Goal: Find specific page/section: Find specific page/section

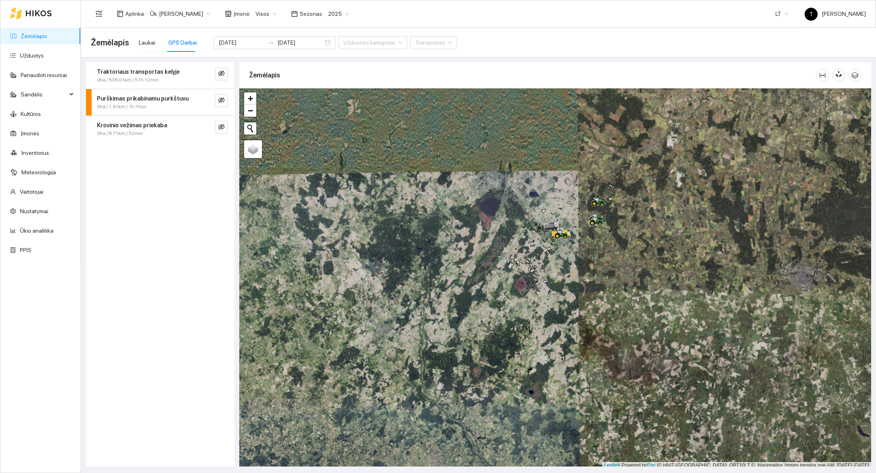
click at [36, 9] on div at bounding box center [31, 13] width 42 height 26
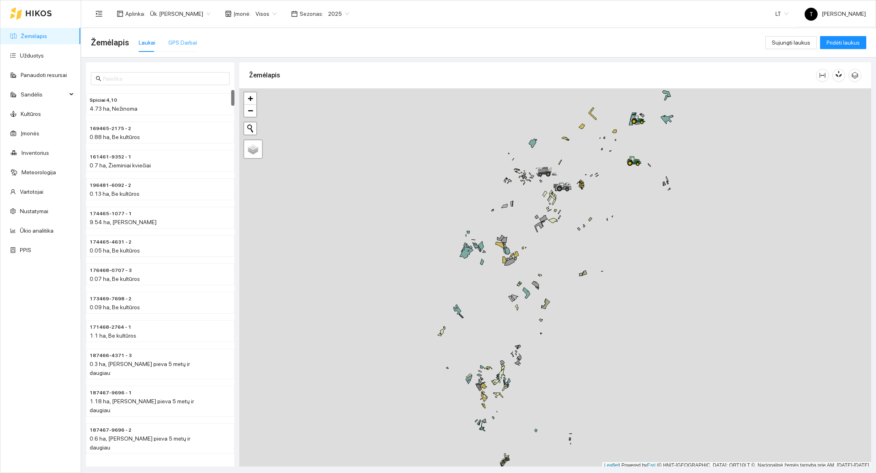
click at [185, 51] on div "GPS Darbai" at bounding box center [182, 42] width 29 height 19
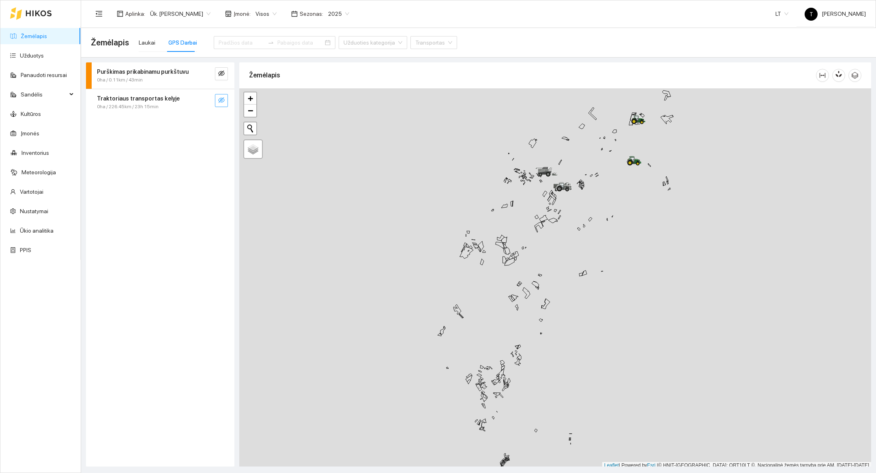
click at [221, 99] on icon "eye-invisible" at bounding box center [221, 100] width 6 height 6
click at [201, 105] on button "button" at bounding box center [205, 100] width 13 height 13
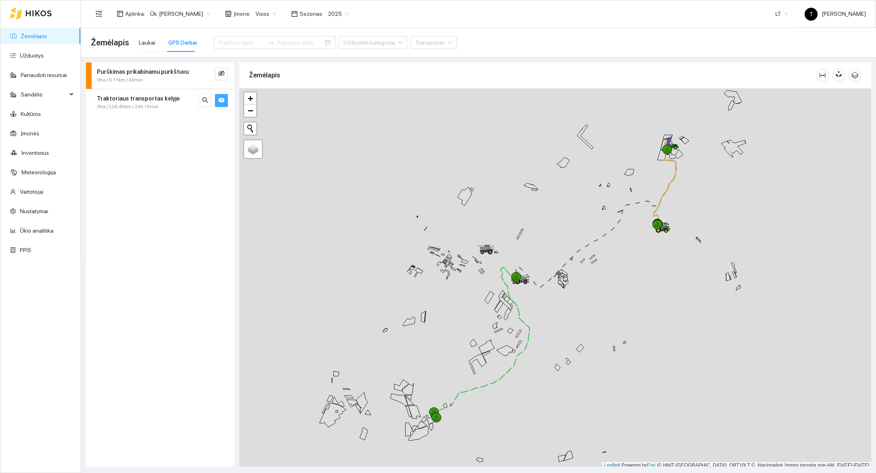
click at [713, 205] on div at bounding box center [555, 278] width 632 height 381
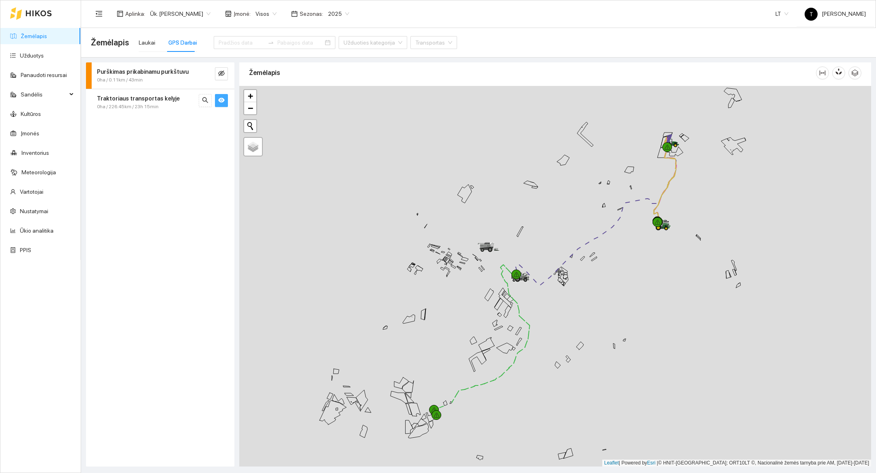
click at [713, 205] on div at bounding box center [555, 276] width 632 height 381
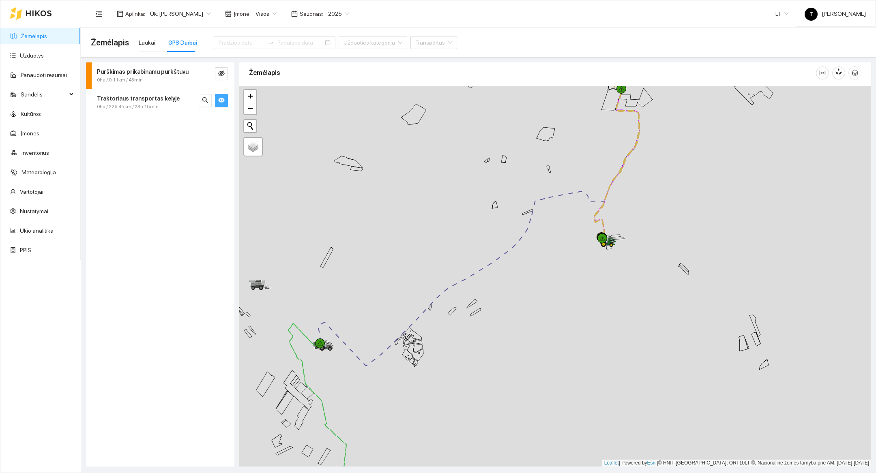
click at [688, 182] on div at bounding box center [555, 276] width 632 height 381
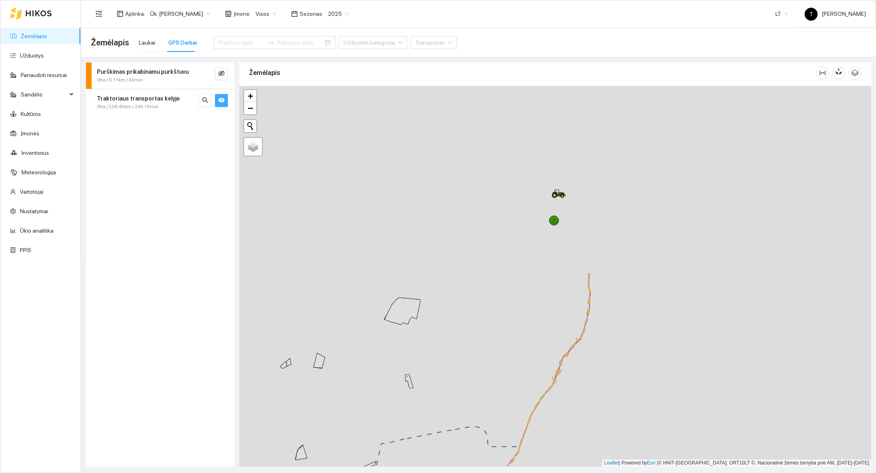
drag, startPoint x: 657, startPoint y: 149, endPoint x: 657, endPoint y: 375, distance: 225.8
click at [657, 375] on div at bounding box center [555, 276] width 632 height 381
click at [575, 213] on div at bounding box center [555, 276] width 632 height 381
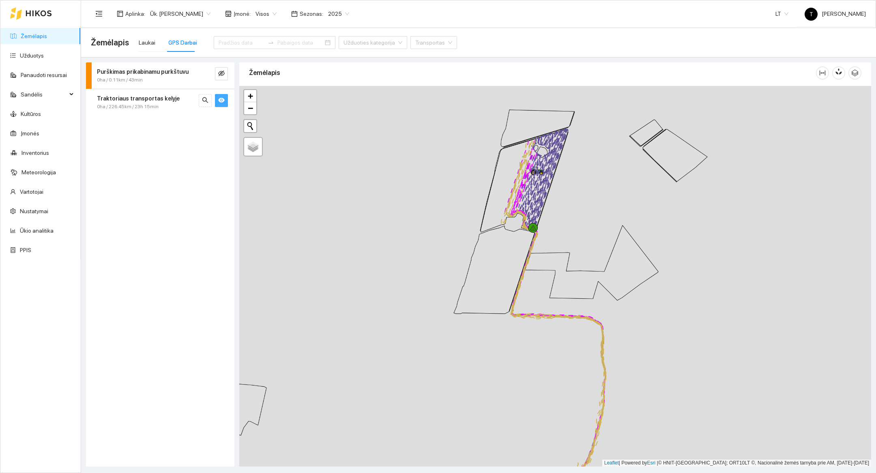
click at [575, 213] on div at bounding box center [555, 276] width 632 height 381
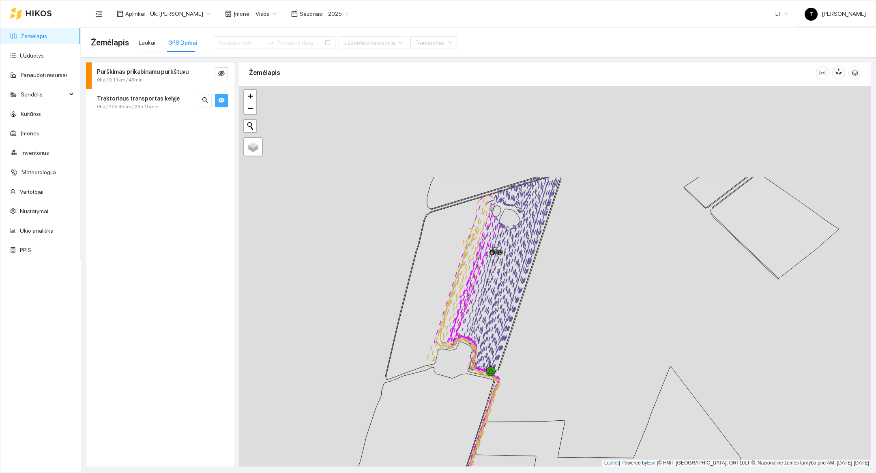
drag, startPoint x: 591, startPoint y: 195, endPoint x: 590, endPoint y: 324, distance: 128.5
click at [590, 324] on div at bounding box center [555, 276] width 632 height 381
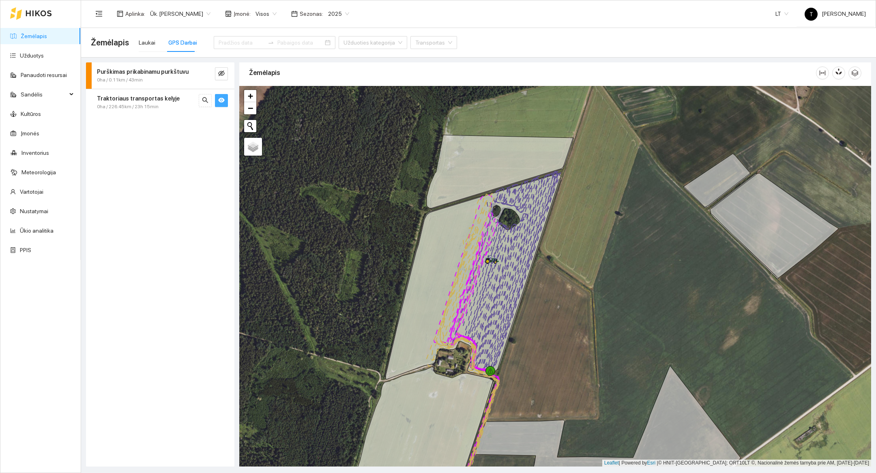
click at [534, 306] on div at bounding box center [555, 276] width 632 height 381
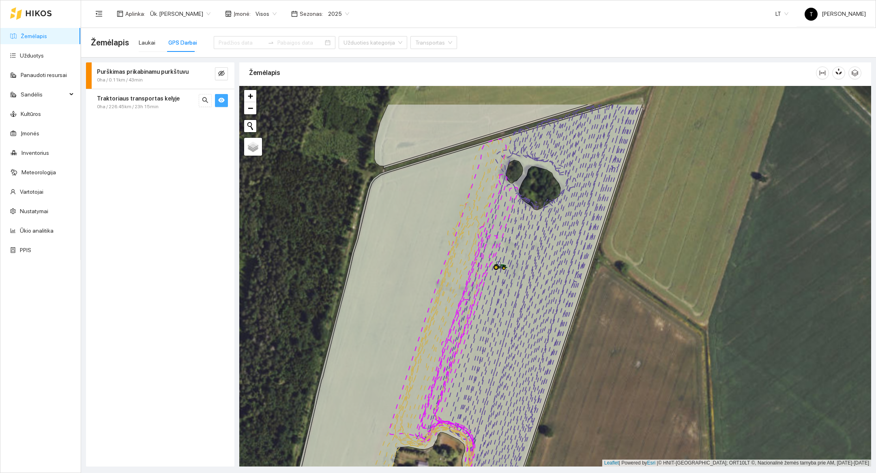
drag, startPoint x: 556, startPoint y: 331, endPoint x: 611, endPoint y: 388, distance: 79.4
click at [611, 388] on div at bounding box center [555, 276] width 632 height 381
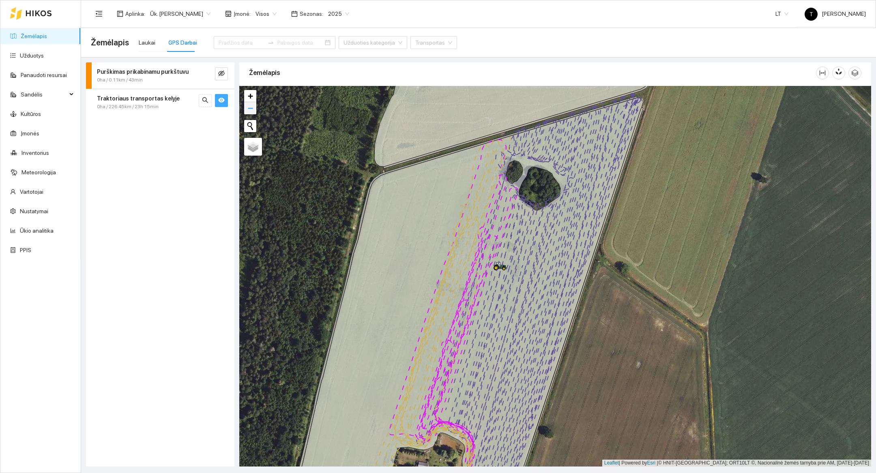
click at [251, 113] on span "−" at bounding box center [250, 108] width 5 height 10
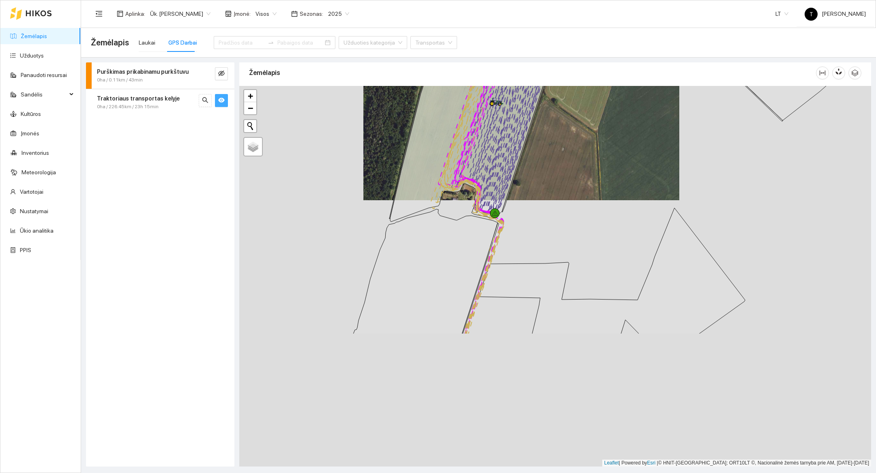
drag, startPoint x: 622, startPoint y: 390, endPoint x: 588, endPoint y: 218, distance: 174.4
click at [588, 218] on div at bounding box center [555, 276] width 632 height 381
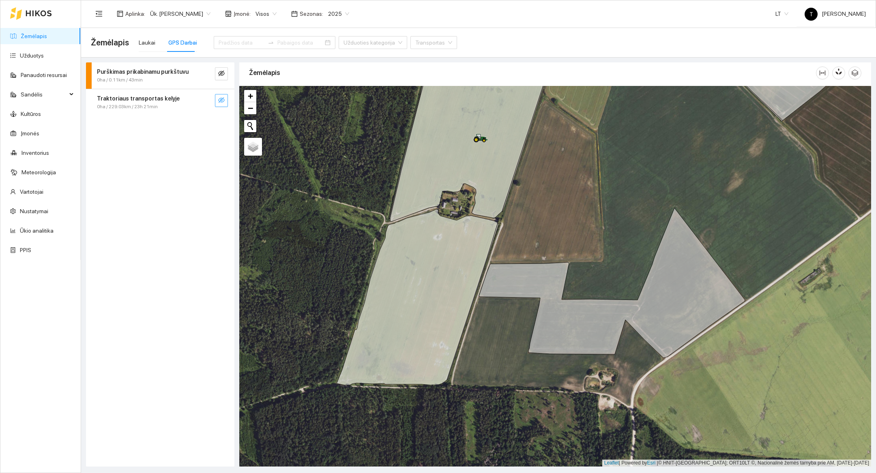
click at [224, 100] on icon "eye-invisible" at bounding box center [221, 100] width 6 height 6
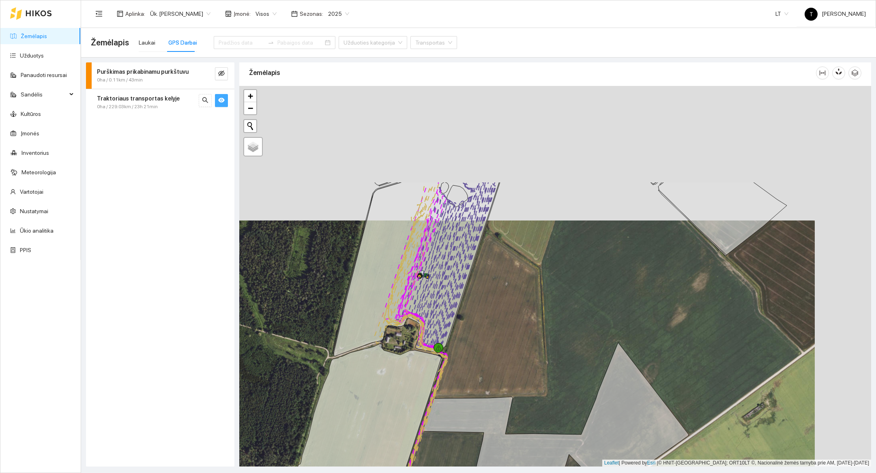
drag, startPoint x: 574, startPoint y: 229, endPoint x: 517, endPoint y: 364, distance: 146.4
click at [517, 364] on div at bounding box center [555, 276] width 632 height 381
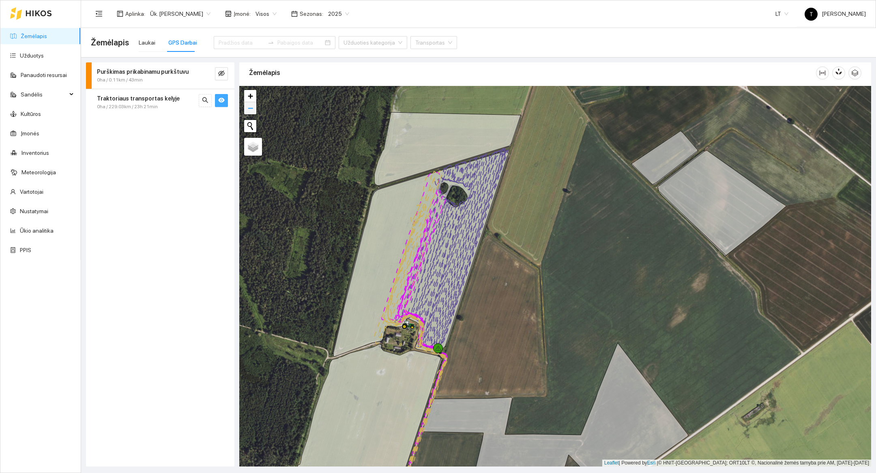
click at [249, 112] on span "−" at bounding box center [250, 108] width 5 height 10
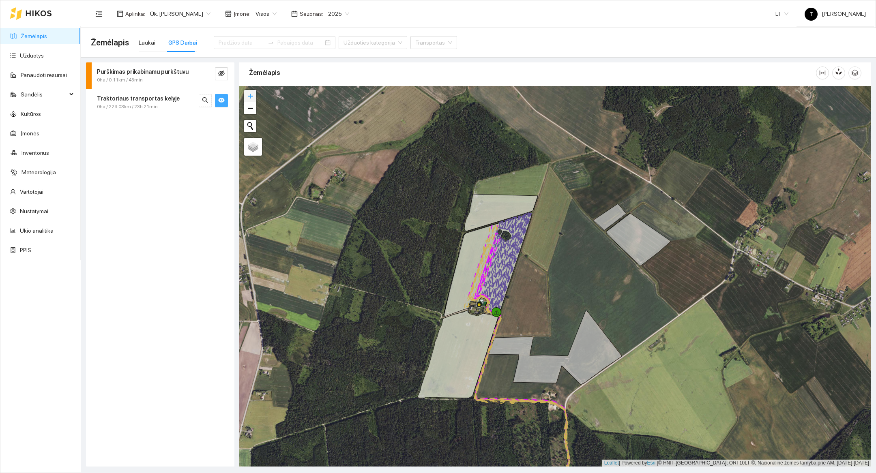
click at [254, 99] on link "+" at bounding box center [250, 96] width 12 height 12
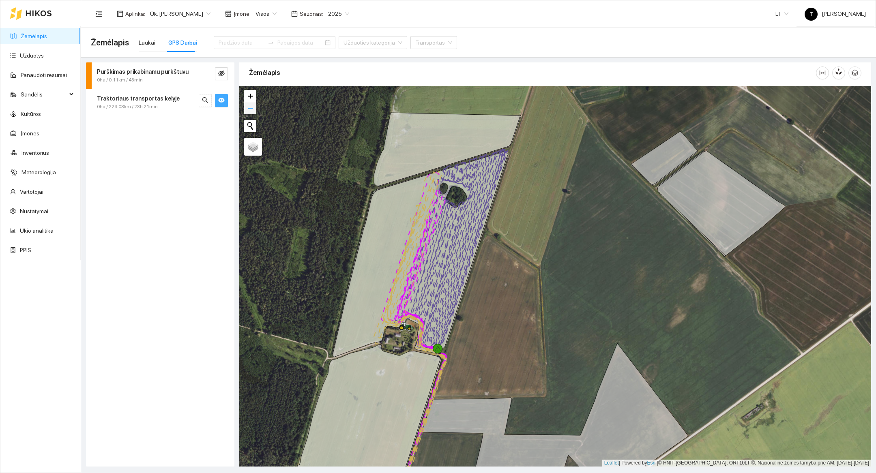
click at [250, 104] on span "−" at bounding box center [250, 108] width 5 height 10
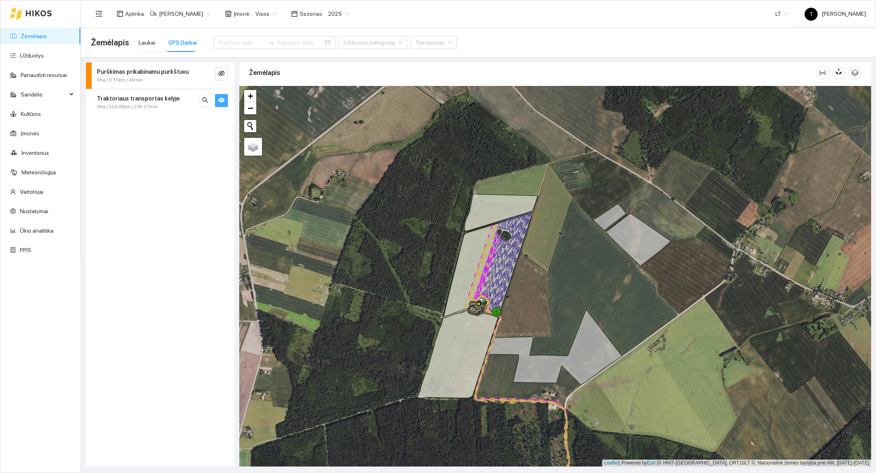
click at [241, 117] on div at bounding box center [555, 276] width 632 height 381
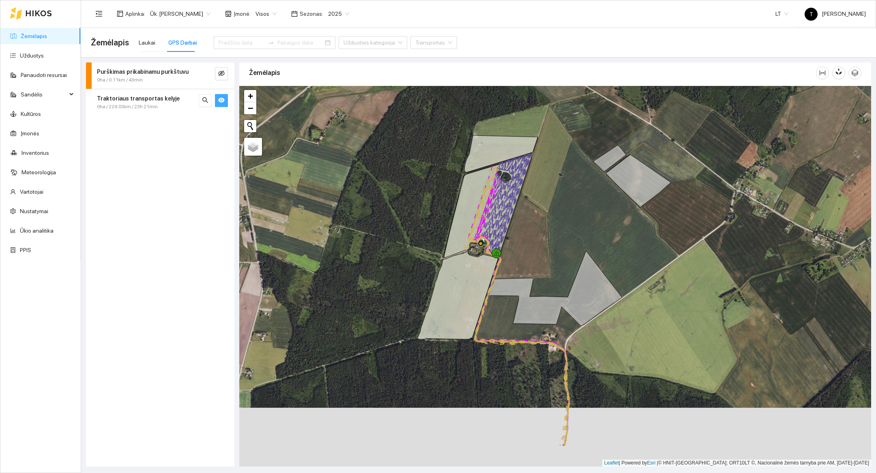
drag, startPoint x: 580, startPoint y: 295, endPoint x: 580, endPoint y: 236, distance: 59.6
click at [580, 236] on div at bounding box center [555, 276] width 632 height 381
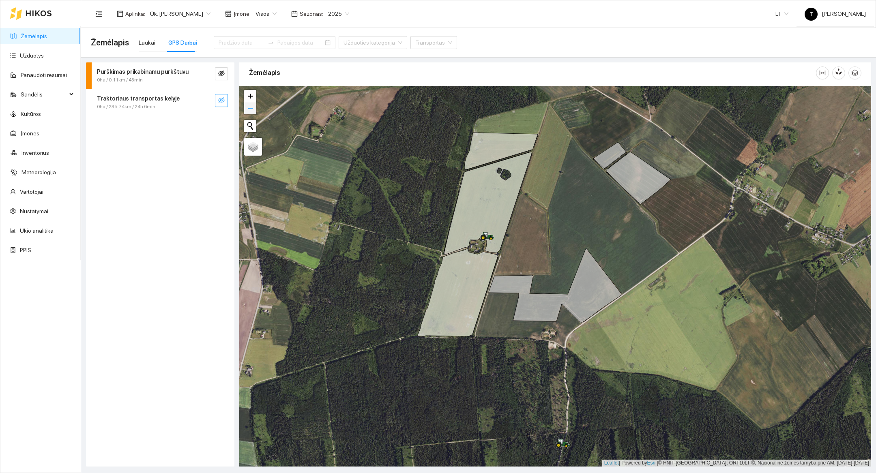
click at [254, 108] on link "−" at bounding box center [250, 108] width 12 height 12
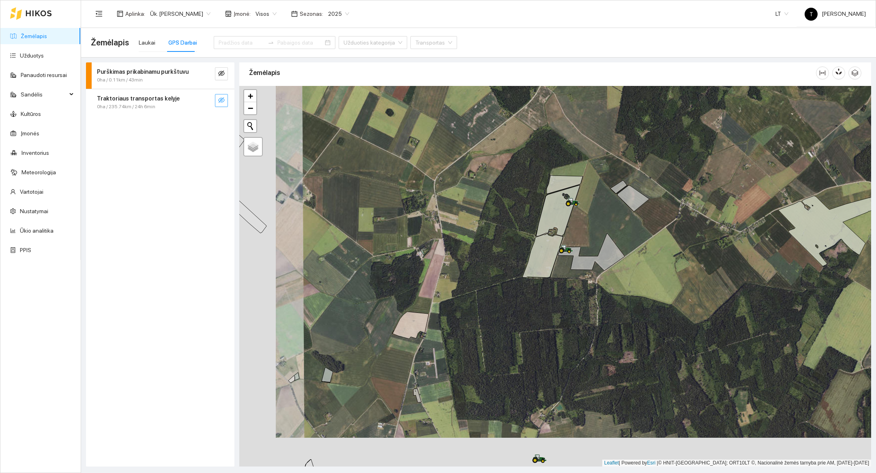
drag, startPoint x: 379, startPoint y: 280, endPoint x: 415, endPoint y: 251, distance: 46.5
click at [415, 251] on div at bounding box center [555, 276] width 632 height 381
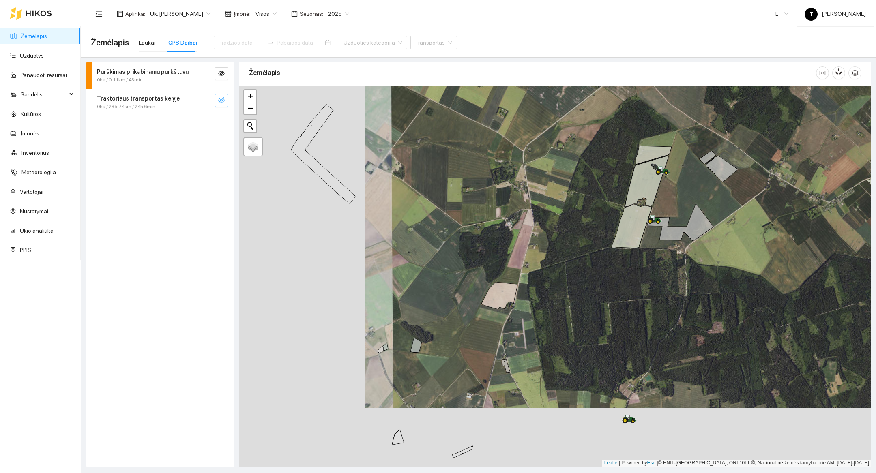
drag, startPoint x: 415, startPoint y: 251, endPoint x: 504, endPoint y: 221, distance: 93.6
click at [504, 221] on div at bounding box center [555, 276] width 632 height 381
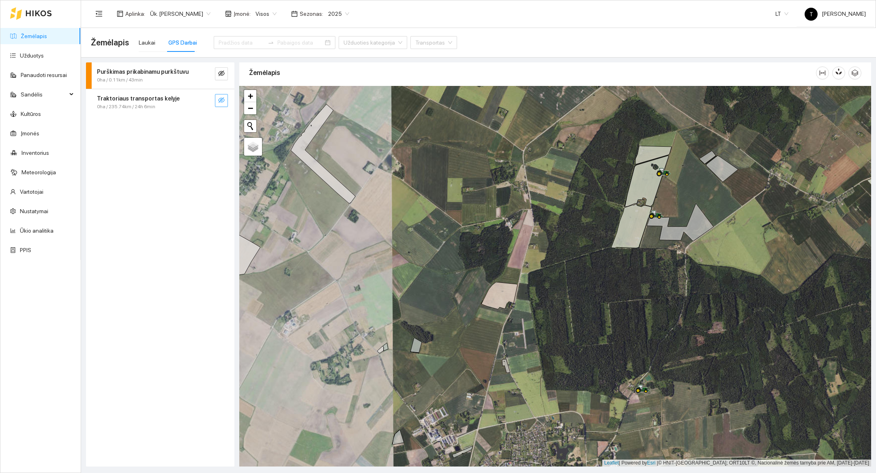
click at [228, 103] on div "Traktoriaus transportas kelyje 0ha / 235.74km / 24h 6min" at bounding box center [160, 102] width 148 height 26
click at [222, 102] on icon "eye-invisible" at bounding box center [221, 100] width 6 height 6
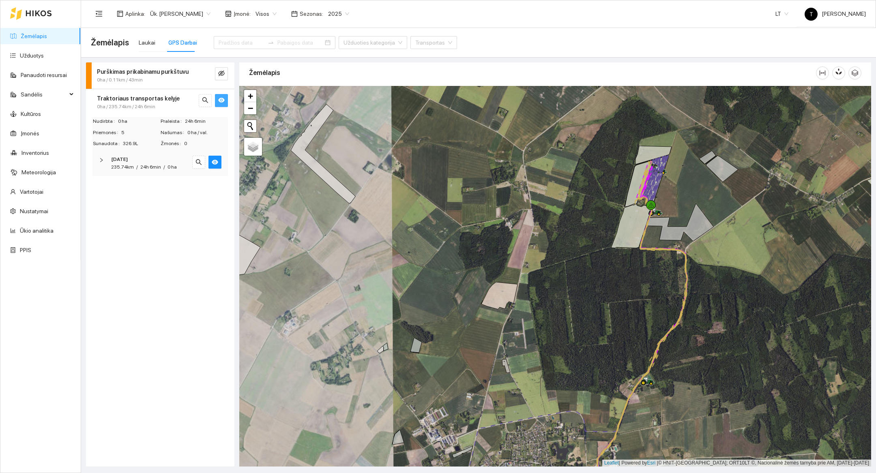
click at [637, 290] on div at bounding box center [555, 276] width 632 height 381
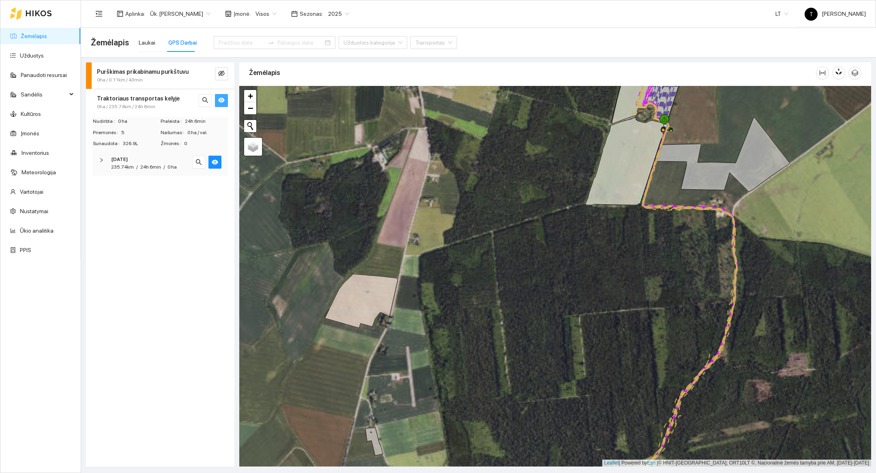
click at [725, 117] on div at bounding box center [555, 276] width 632 height 381
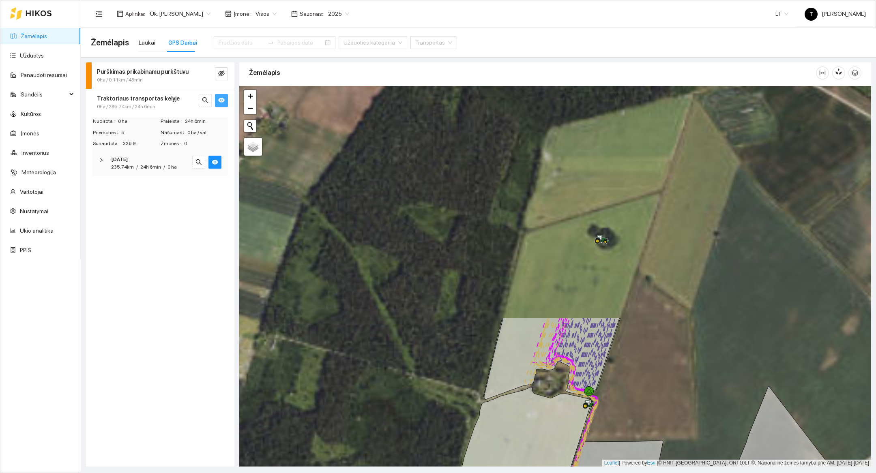
drag, startPoint x: 725, startPoint y: 117, endPoint x: 709, endPoint y: 404, distance: 287.5
click at [709, 404] on div at bounding box center [555, 276] width 632 height 381
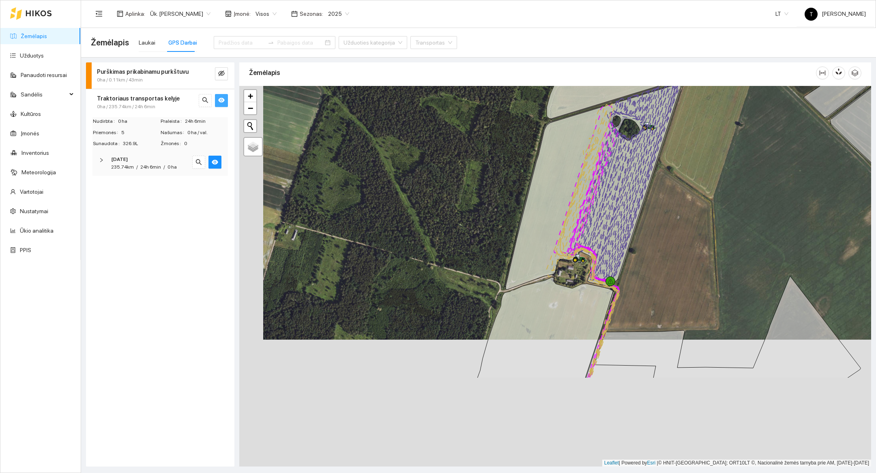
drag, startPoint x: 404, startPoint y: 359, endPoint x: 428, endPoint y: 232, distance: 129.0
click at [428, 232] on div at bounding box center [555, 276] width 632 height 381
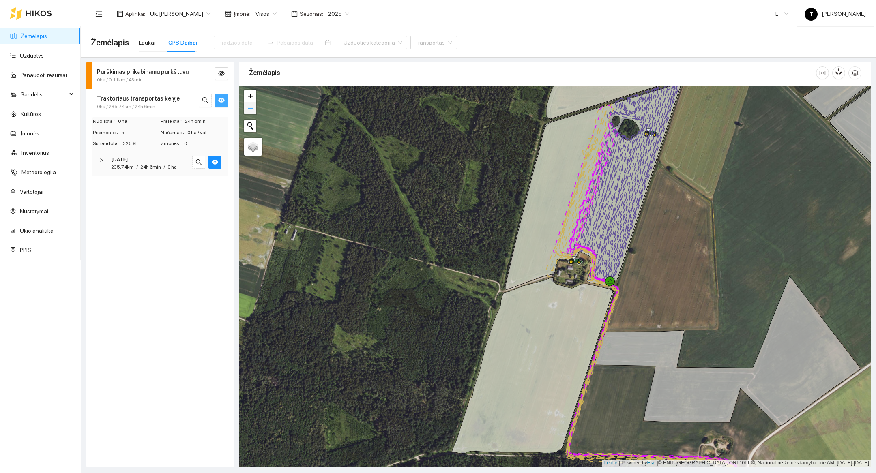
click at [251, 113] on span "−" at bounding box center [250, 108] width 5 height 10
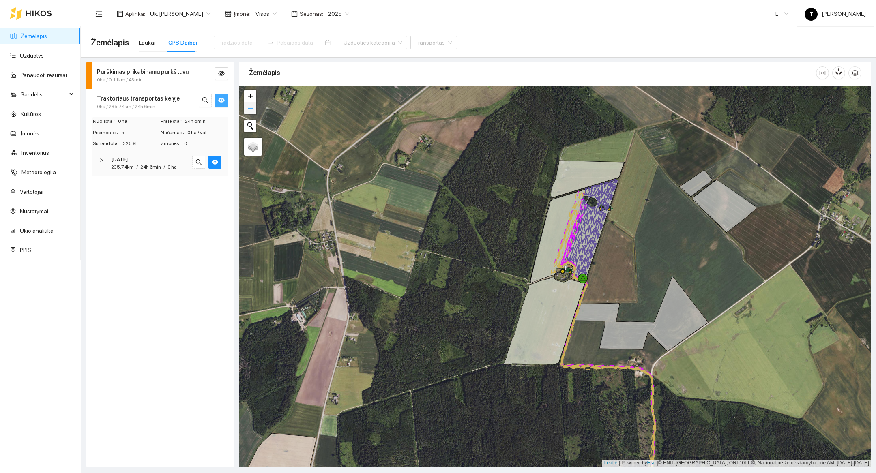
click at [248, 106] on span "−" at bounding box center [250, 108] width 5 height 10
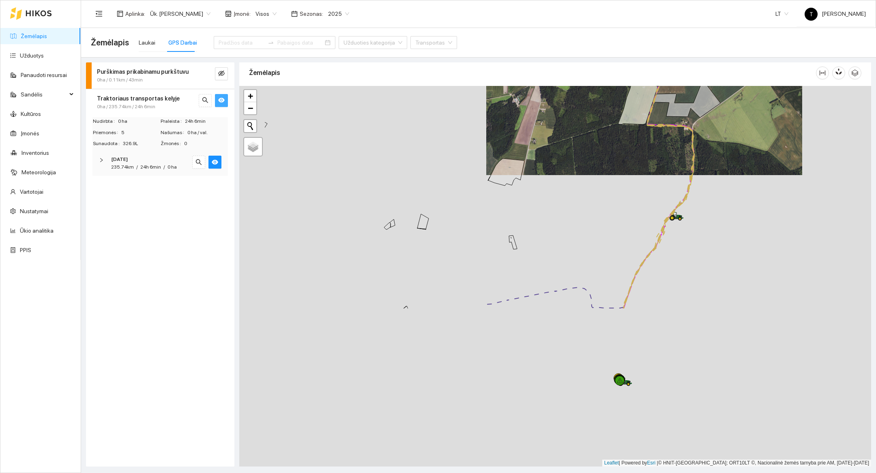
drag, startPoint x: 385, startPoint y: 335, endPoint x: 473, endPoint y: 139, distance: 215.3
click at [473, 139] on div at bounding box center [555, 276] width 632 height 381
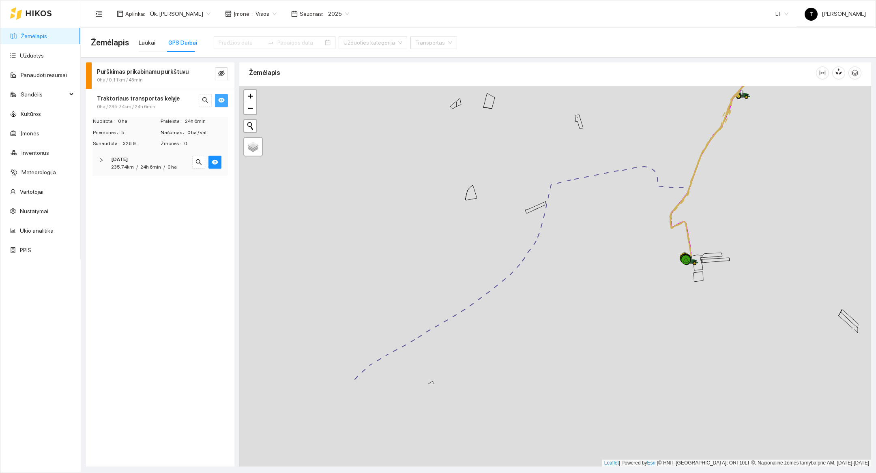
drag, startPoint x: 354, startPoint y: 364, endPoint x: 420, endPoint y: 244, distance: 137.7
click at [420, 244] on div at bounding box center [555, 276] width 632 height 381
